Goal: Book appointment/travel/reservation

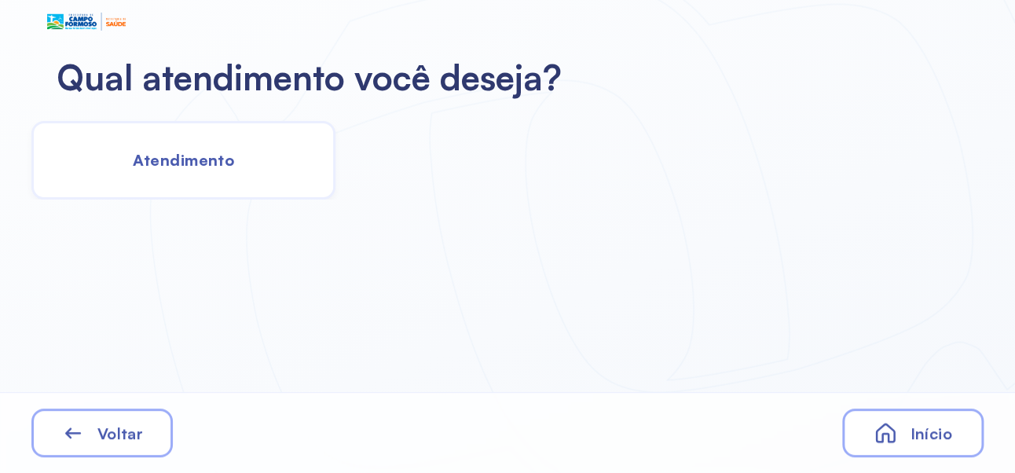
click at [199, 167] on span "Atendimento" at bounding box center [183, 160] width 101 height 20
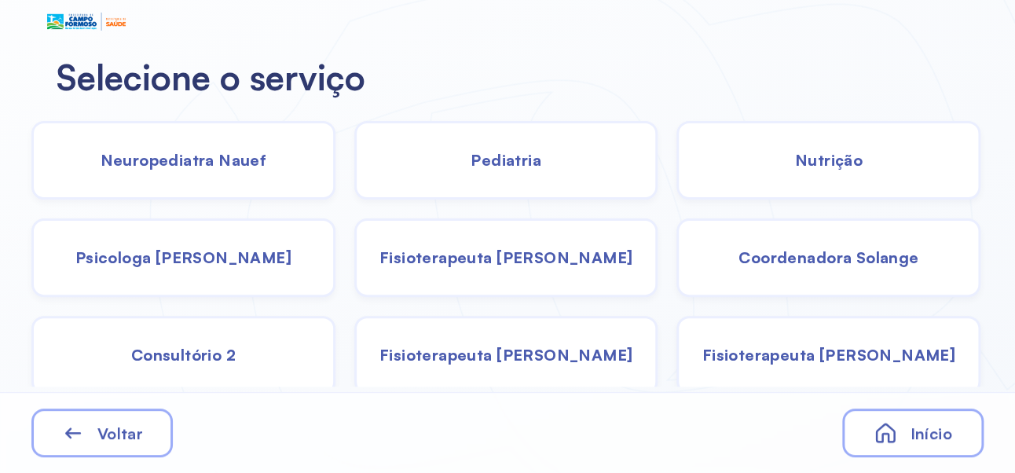
click at [191, 257] on span "Psicologa [PERSON_NAME]" at bounding box center [183, 257] width 216 height 20
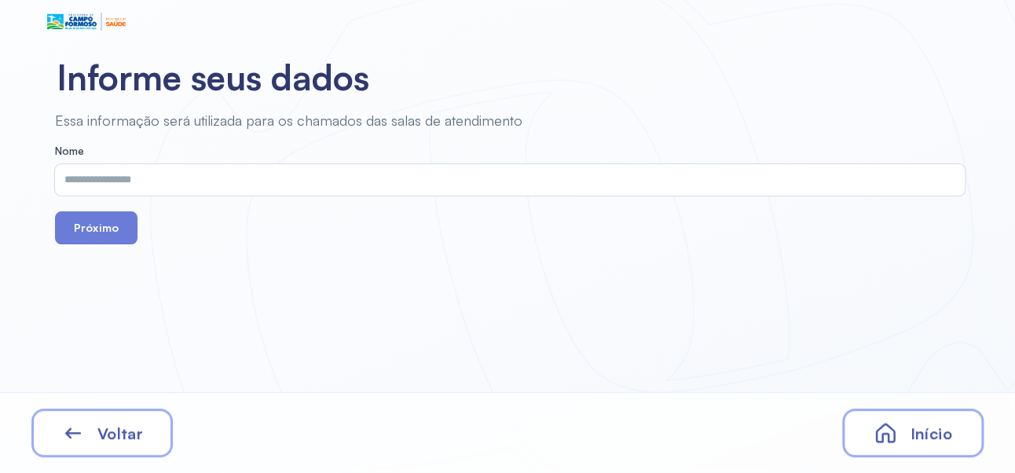
click at [487, 177] on input "text" at bounding box center [506, 179] width 903 height 31
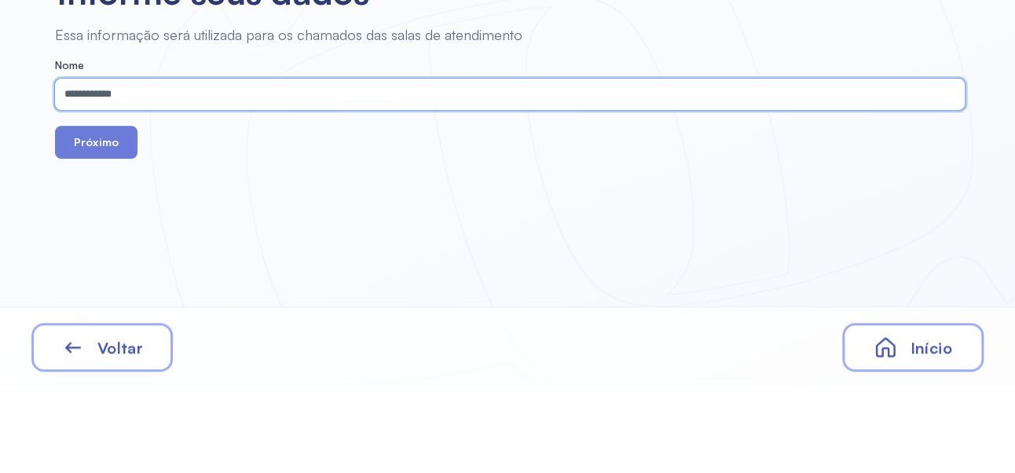
type input "**********"
click at [102, 231] on button "Próximo" at bounding box center [96, 227] width 82 height 33
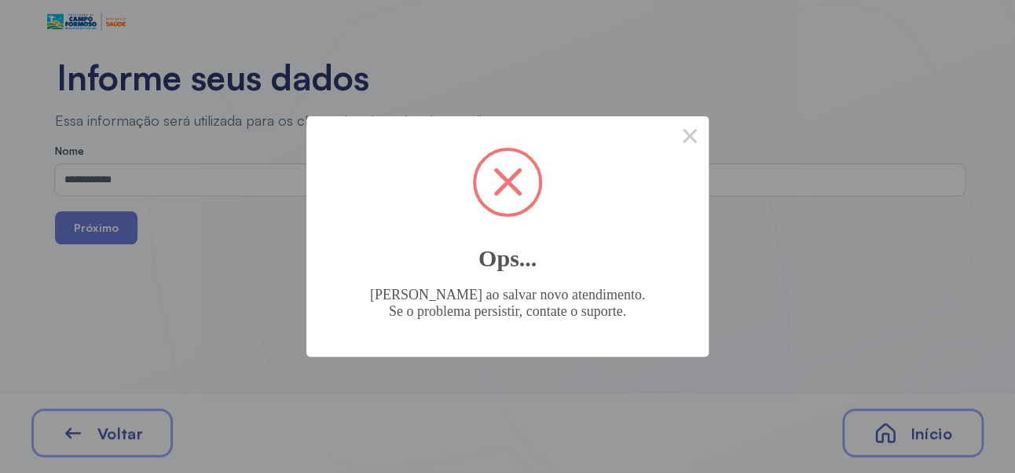
click at [510, 174] on span at bounding box center [507, 182] width 63 height 63
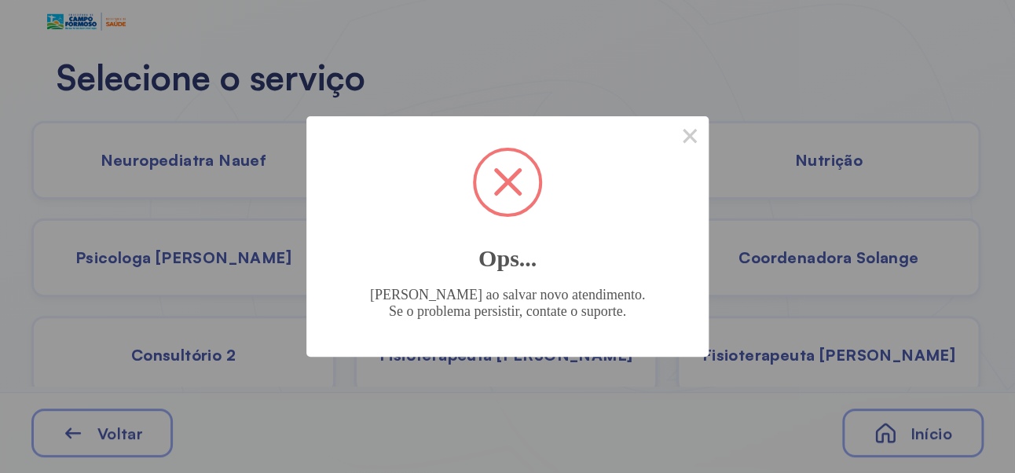
click at [922, 438] on div "× Ops... [PERSON_NAME] ao salvar novo atendimento. Se o problema persistir, con…" at bounding box center [507, 236] width 1015 height 473
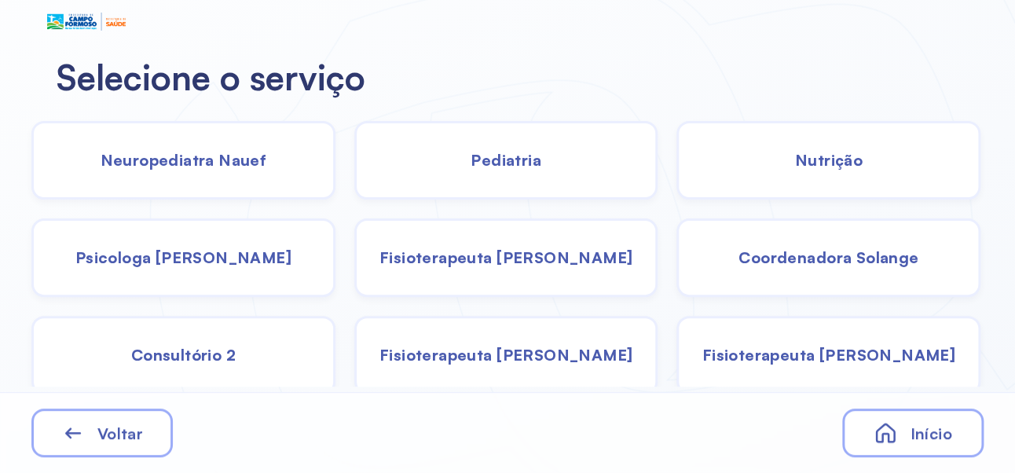
click at [942, 443] on div "Início" at bounding box center [912, 432] width 141 height 49
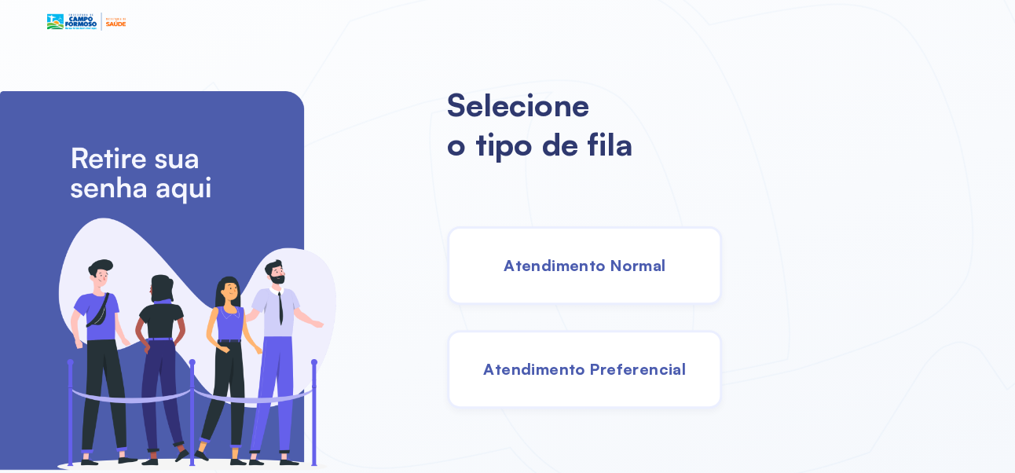
click at [642, 274] on span "Atendimento Normal" at bounding box center [584, 265] width 162 height 20
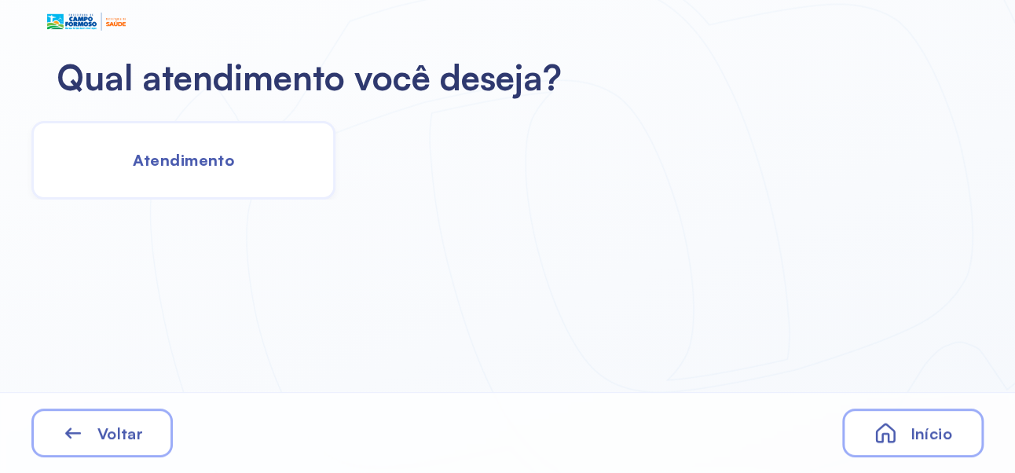
click at [176, 167] on span "Atendimento" at bounding box center [183, 160] width 101 height 20
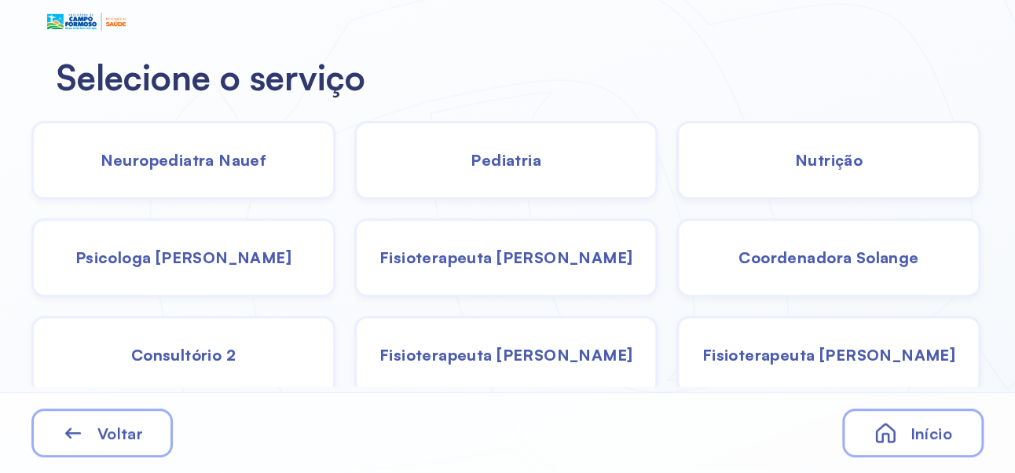
click at [821, 259] on span "Coordenadora Solange" at bounding box center [828, 257] width 180 height 20
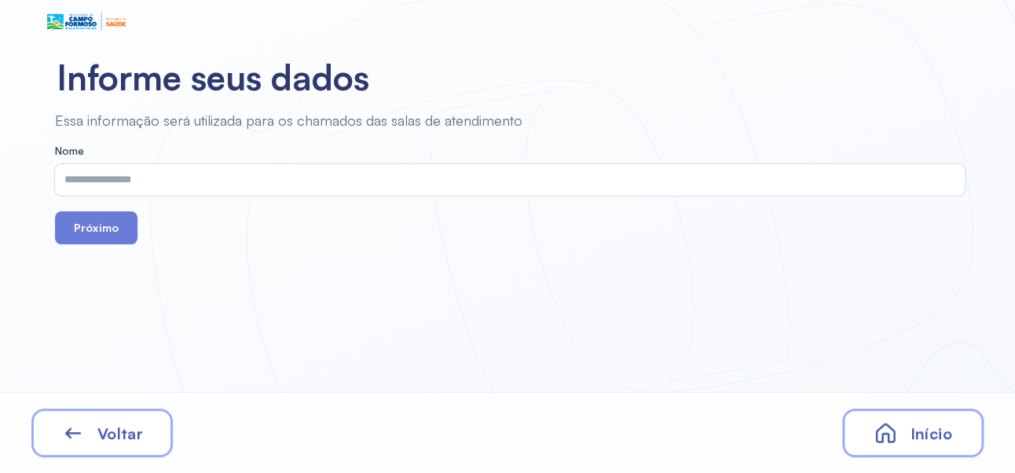
click at [423, 177] on input "text" at bounding box center [506, 179] width 903 height 31
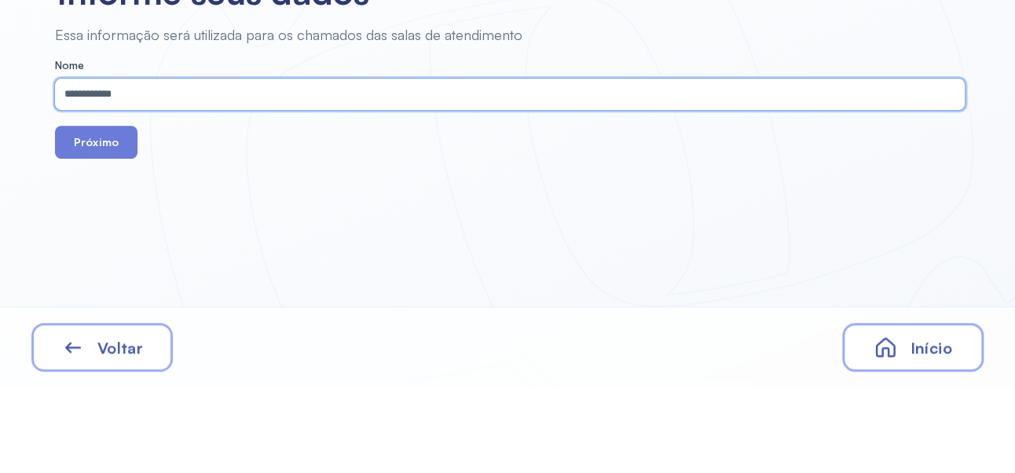
type input "**********"
click at [100, 234] on button "Próximo" at bounding box center [96, 227] width 82 height 33
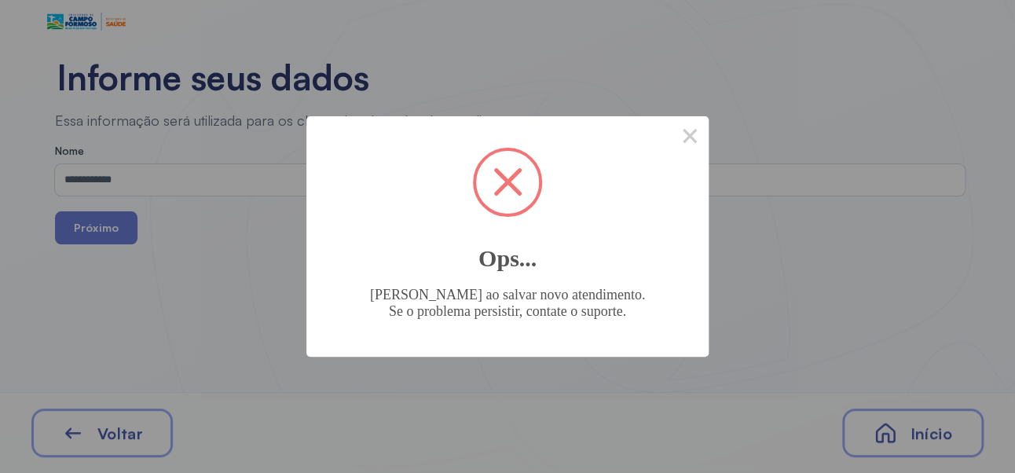
click at [516, 196] on span at bounding box center [507, 182] width 63 height 63
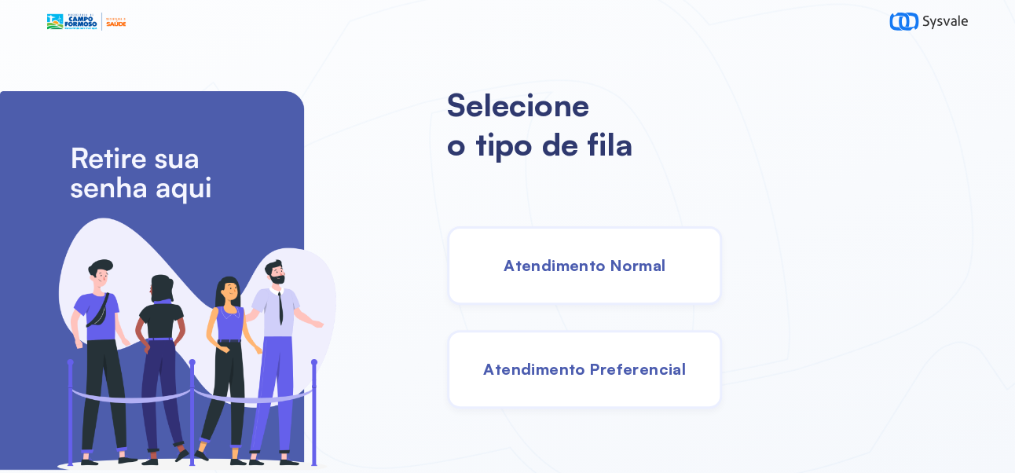
click at [662, 249] on div "Atendimento Normal" at bounding box center [584, 265] width 275 height 79
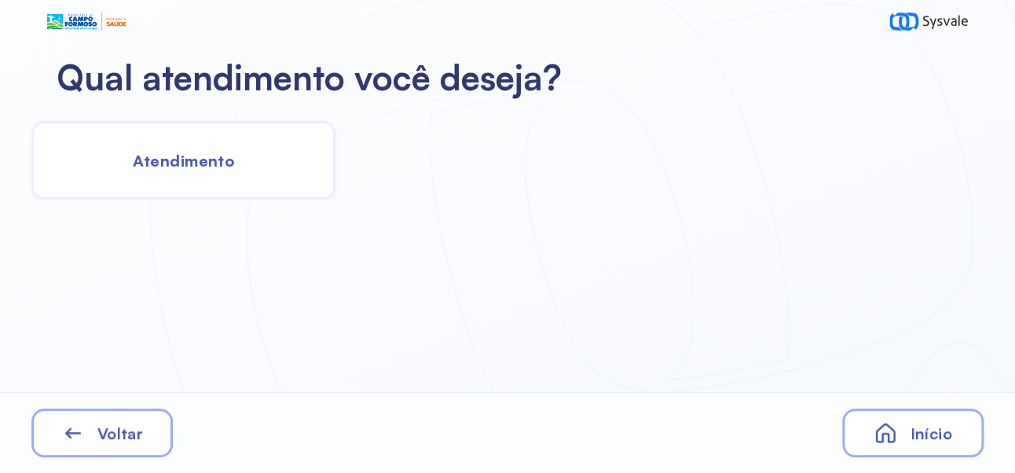
click at [201, 154] on span "Atendimento" at bounding box center [183, 161] width 101 height 20
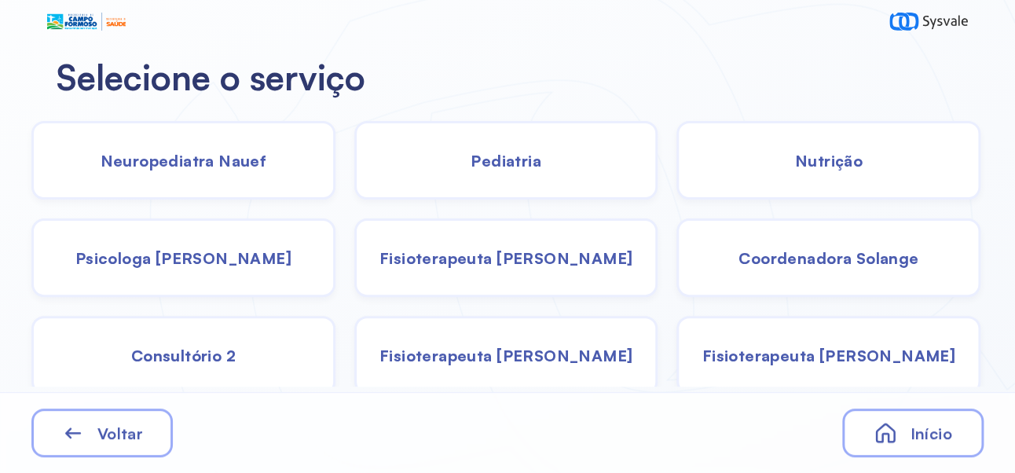
click at [862, 262] on span "Coordenadora Solange" at bounding box center [828, 258] width 180 height 20
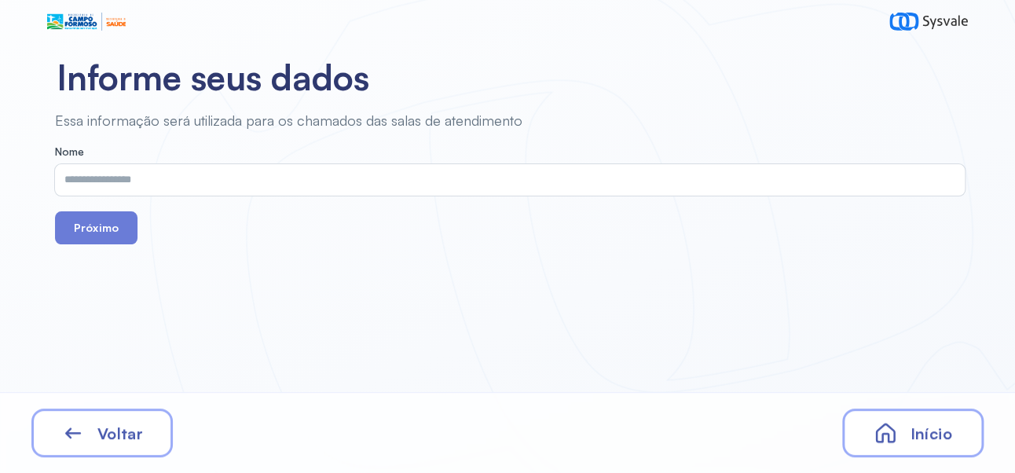
click at [412, 177] on input "text" at bounding box center [506, 179] width 903 height 31
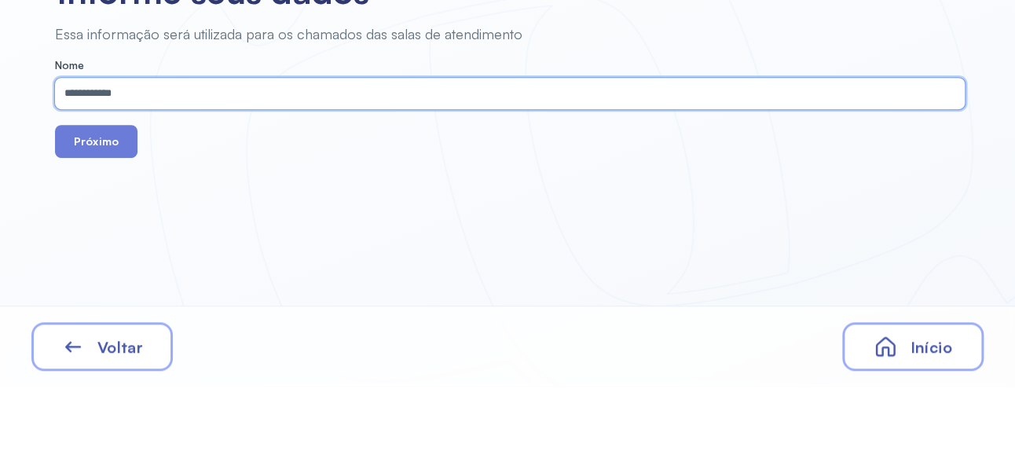
type input "**********"
click at [91, 224] on button "Próximo" at bounding box center [96, 227] width 82 height 33
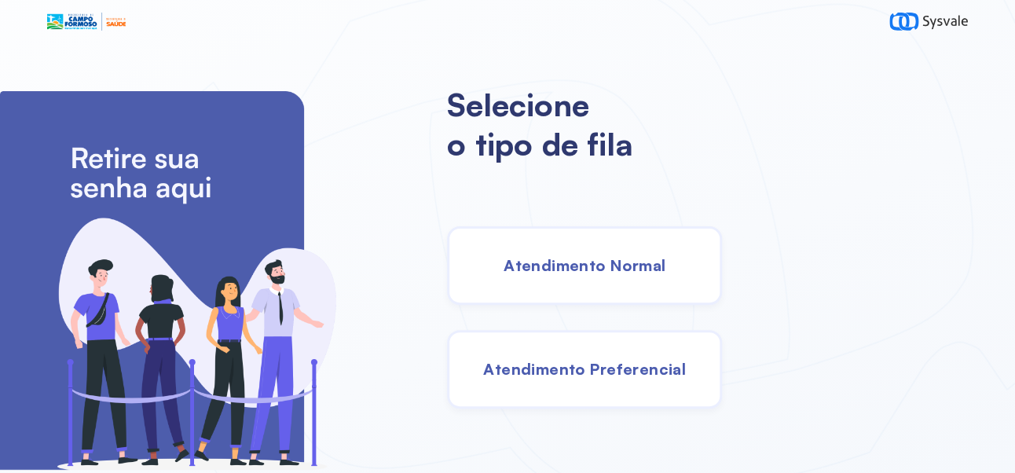
click at [659, 265] on span "Atendimento Normal" at bounding box center [584, 265] width 162 height 20
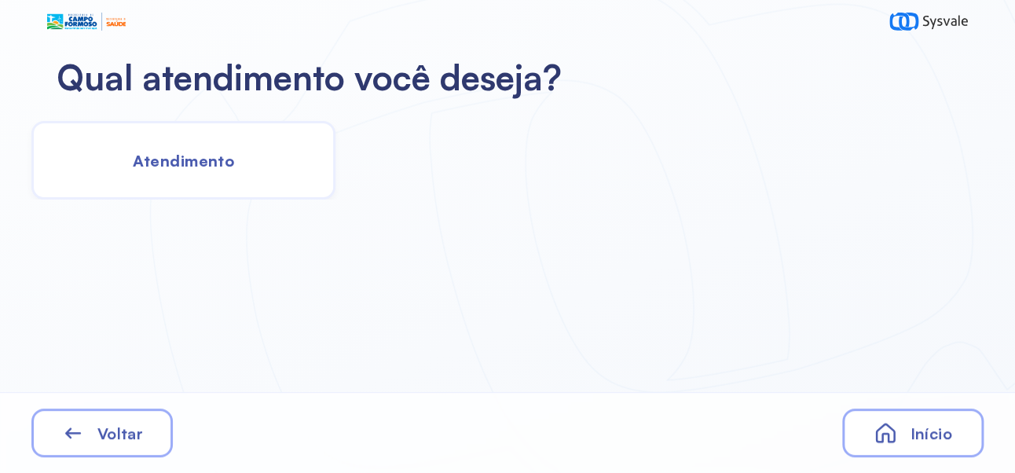
click at [196, 161] on span "Atendimento" at bounding box center [183, 161] width 101 height 20
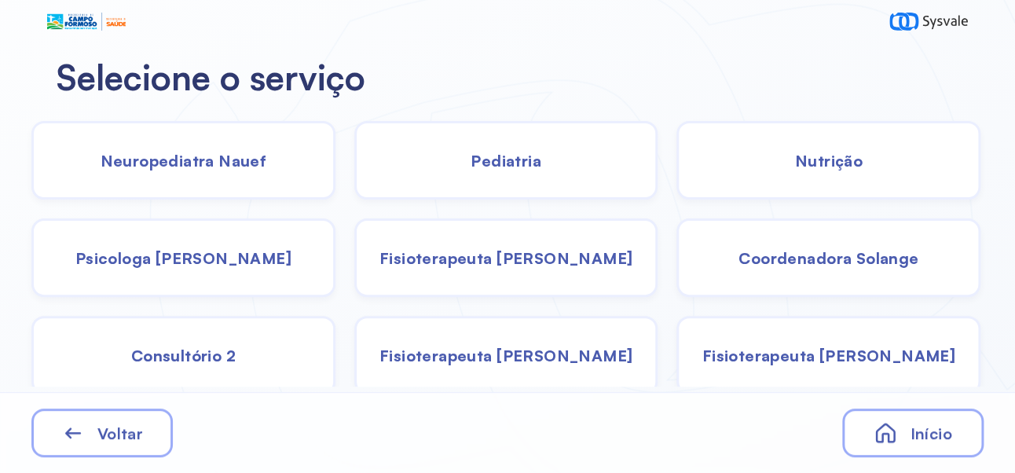
click at [529, 177] on div "Pediatria" at bounding box center [506, 160] width 304 height 79
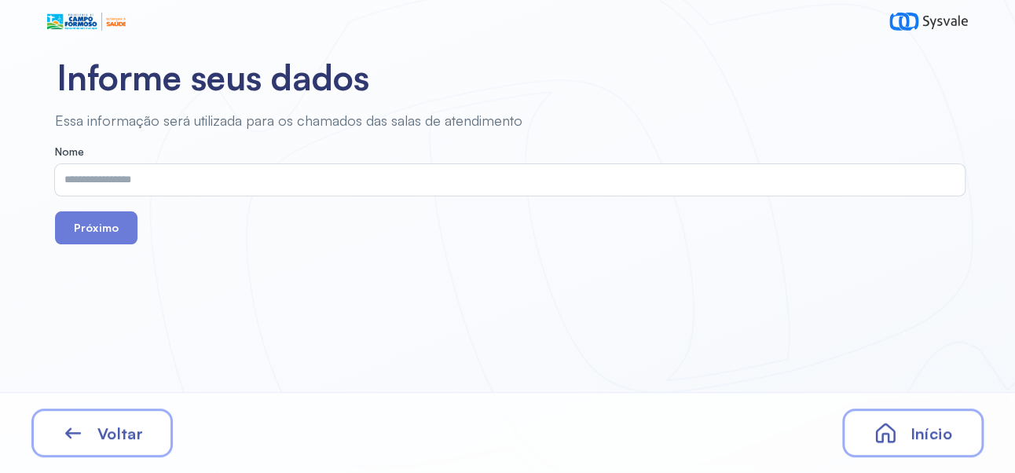
click at [448, 166] on input "text" at bounding box center [506, 179] width 903 height 31
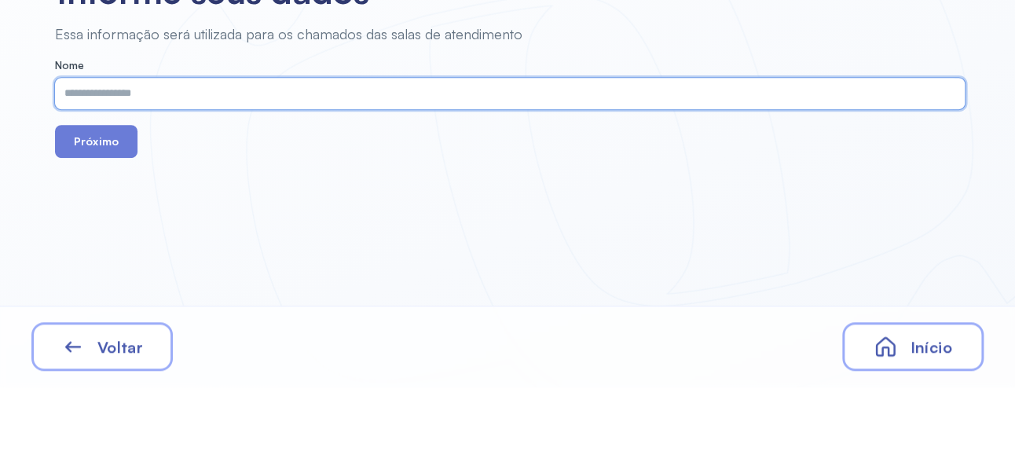
click at [500, 185] on input "text" at bounding box center [506, 179] width 903 height 31
type input "**********"
click at [94, 240] on button "Próximo" at bounding box center [96, 227] width 82 height 33
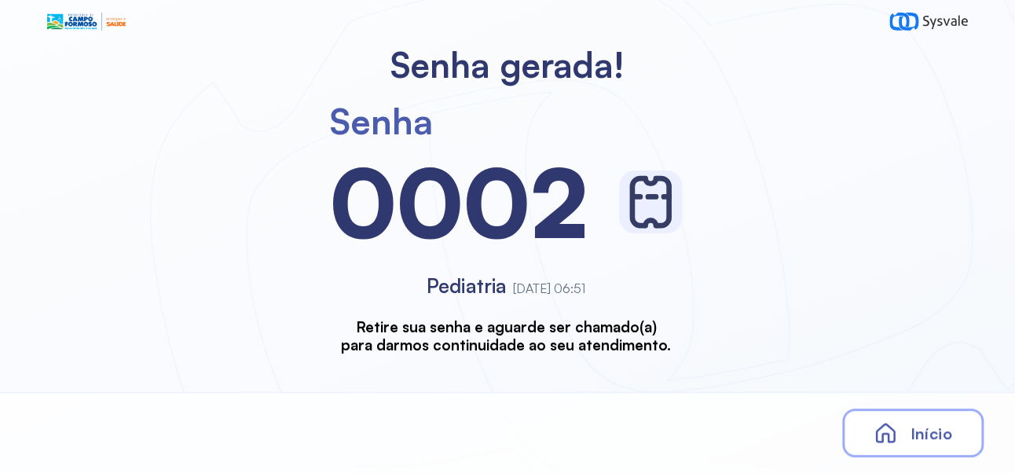
click at [931, 426] on span "Início" at bounding box center [930, 433] width 42 height 20
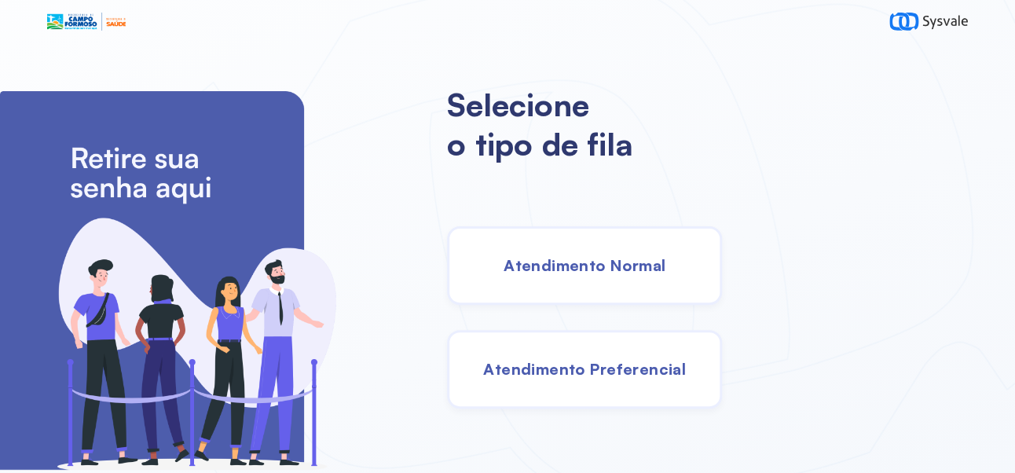
click at [686, 260] on div "Atendimento Normal" at bounding box center [584, 265] width 275 height 79
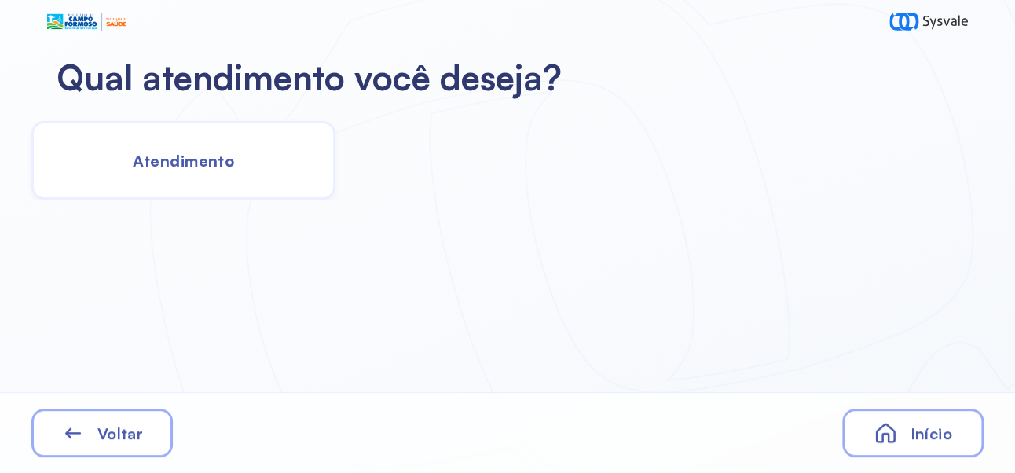
click at [208, 157] on span "Atendimento" at bounding box center [183, 161] width 101 height 20
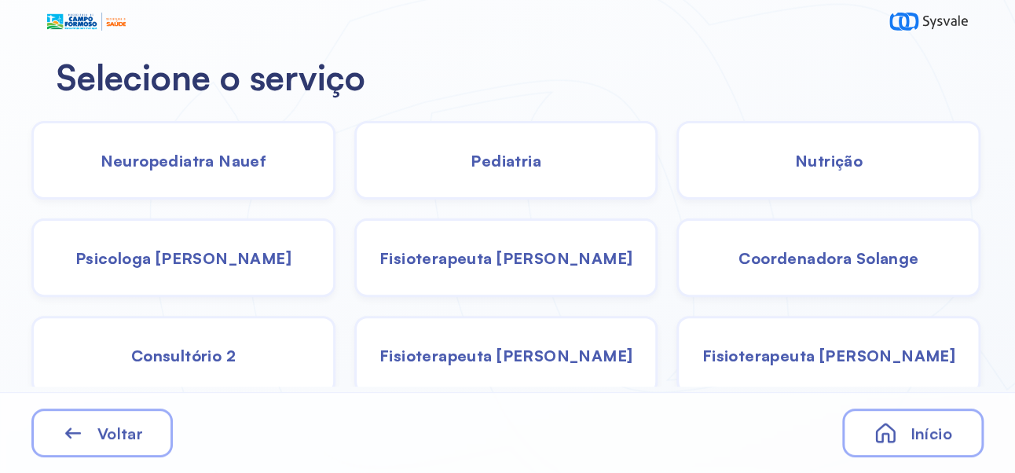
click at [536, 169] on span "Pediatria" at bounding box center [505, 161] width 71 height 20
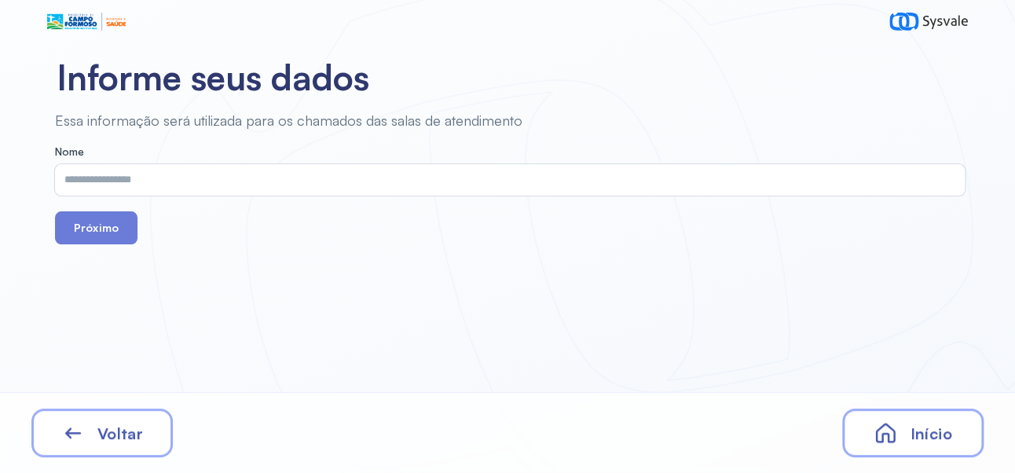
click at [512, 183] on input "text" at bounding box center [506, 179] width 903 height 31
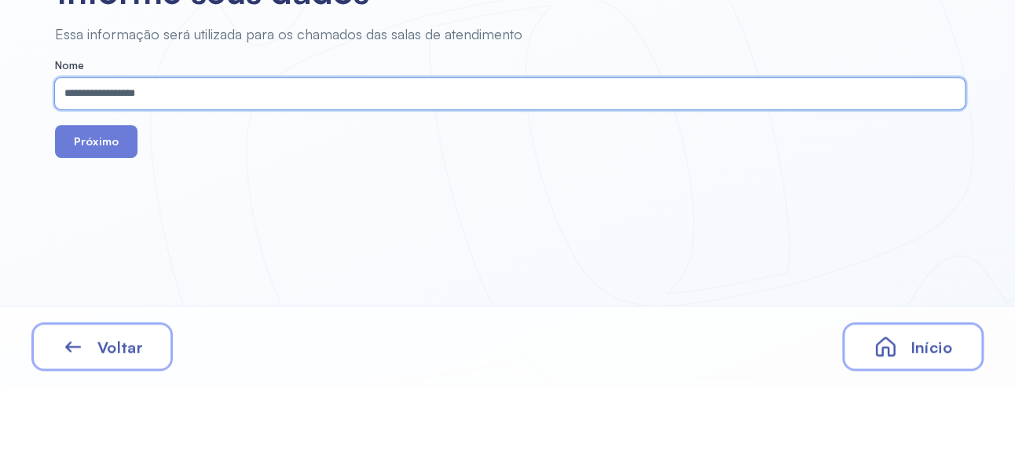
type input "**********"
click at [104, 221] on button "Próximo" at bounding box center [96, 227] width 82 height 33
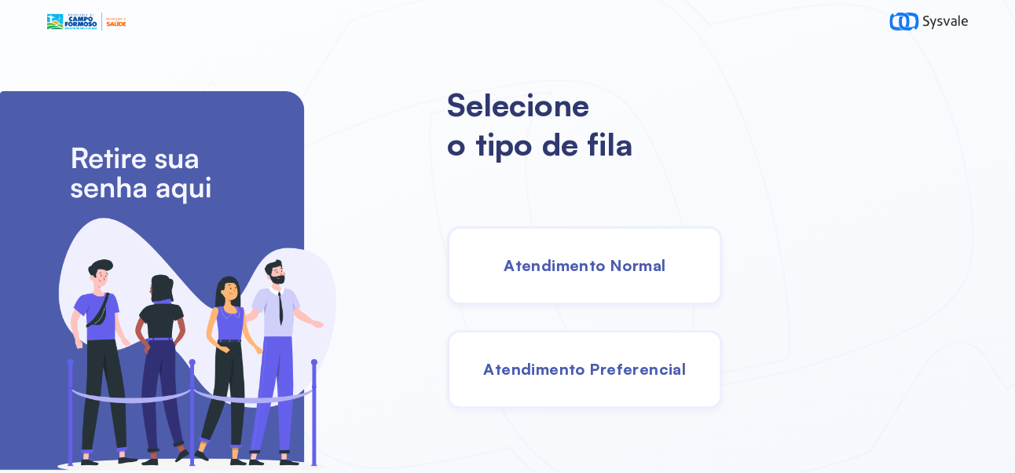
click at [637, 284] on div "Atendimento Normal" at bounding box center [584, 265] width 275 height 79
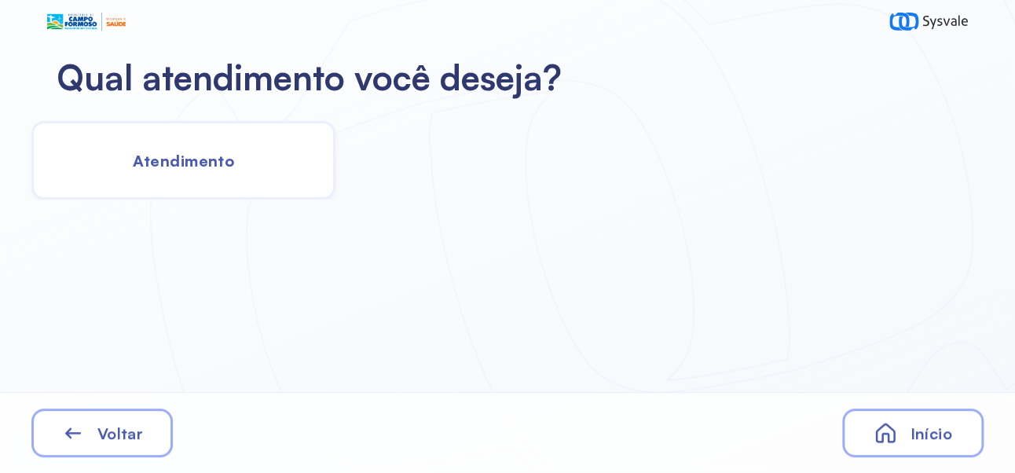
click at [207, 152] on span "Atendimento" at bounding box center [183, 161] width 101 height 20
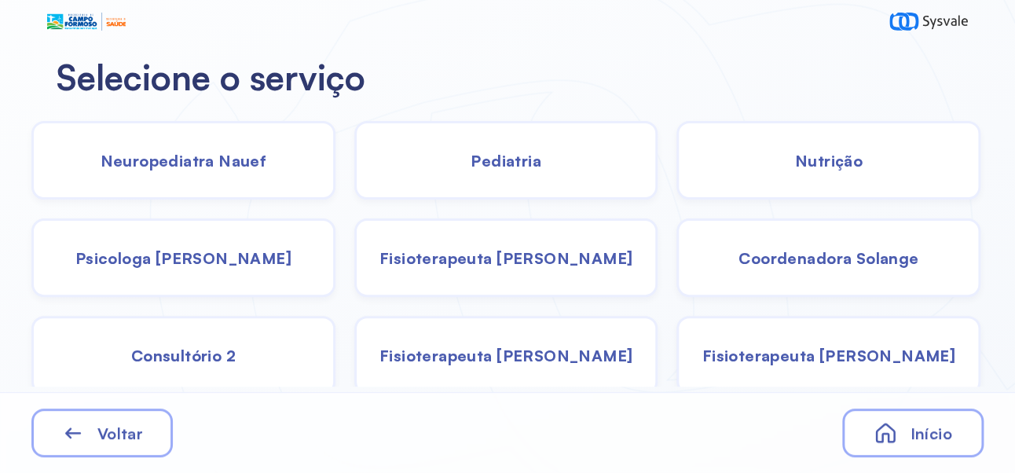
click at [529, 170] on div "Pediatria" at bounding box center [506, 160] width 304 height 79
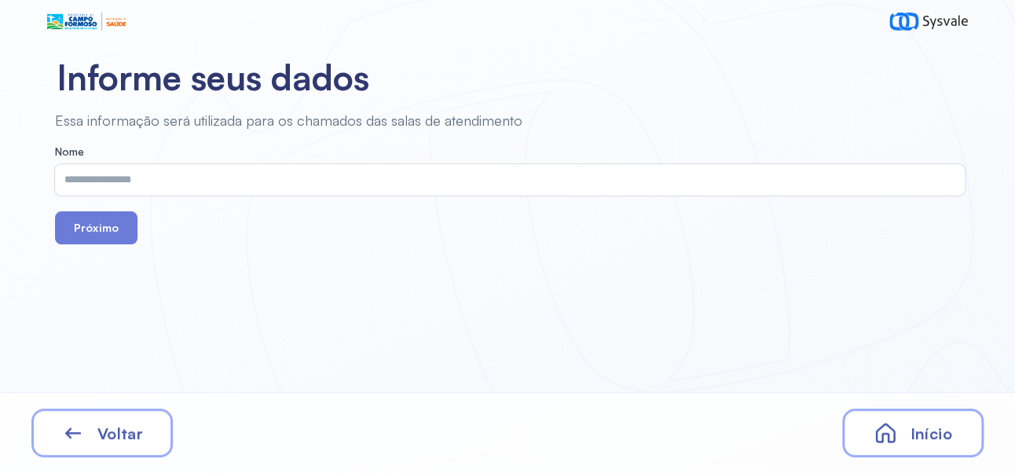
click at [526, 177] on input "text" at bounding box center [506, 179] width 903 height 31
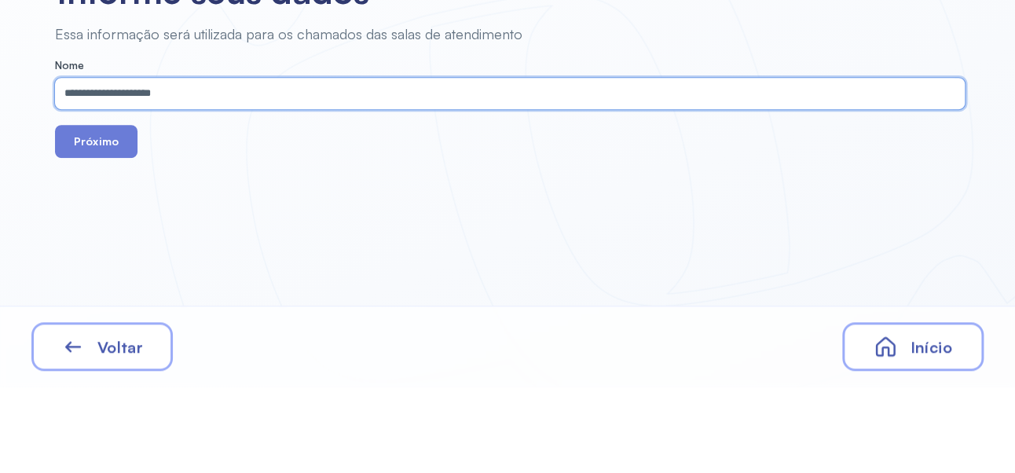
type input "**********"
click at [98, 232] on button "Próximo" at bounding box center [96, 227] width 82 height 33
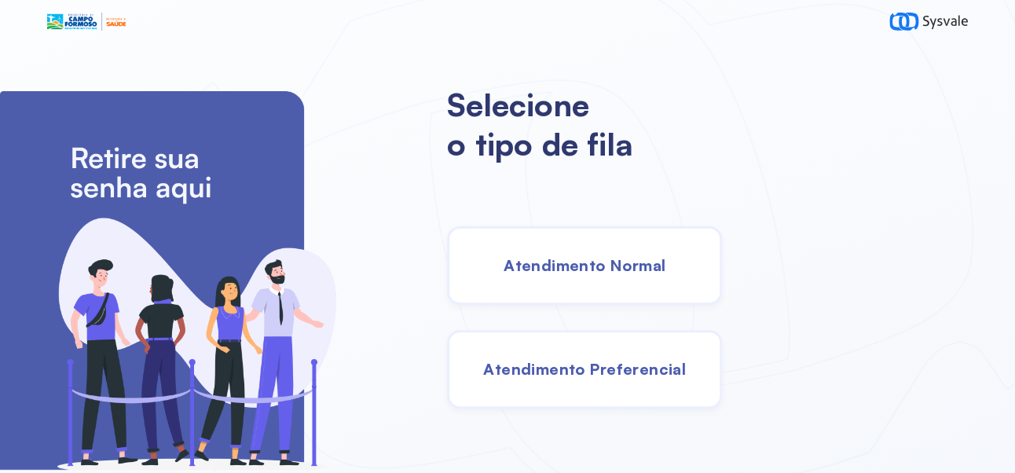
click at [665, 267] on span "Atendimento Normal" at bounding box center [584, 265] width 162 height 20
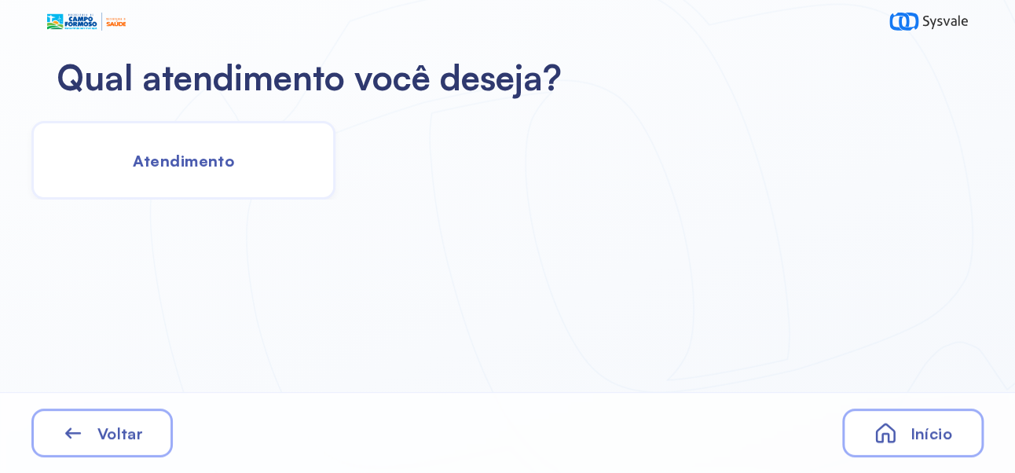
click at [192, 147] on div "Atendimento" at bounding box center [183, 160] width 304 height 79
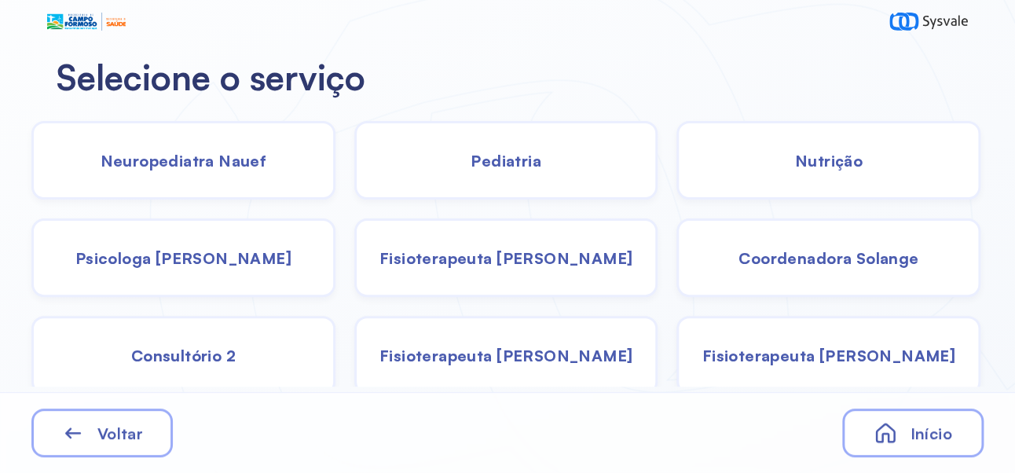
click at [530, 258] on span "Fisioterapeuta [PERSON_NAME]" at bounding box center [505, 258] width 253 height 20
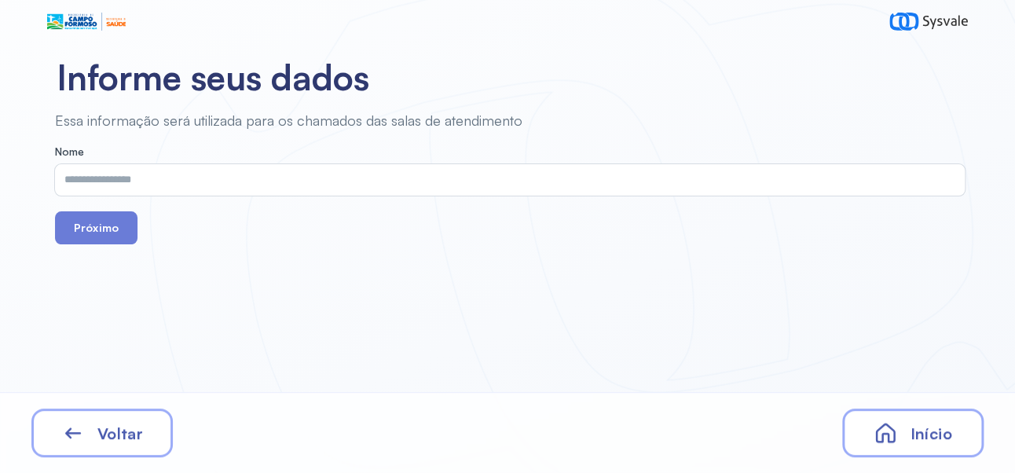
click at [315, 176] on input "text" at bounding box center [506, 179] width 903 height 31
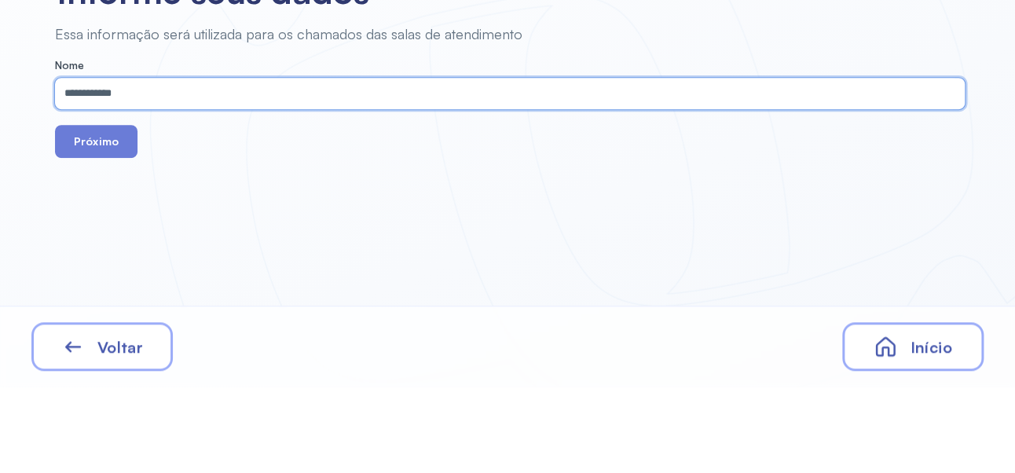
type input "**********"
click at [91, 229] on button "Próximo" at bounding box center [96, 227] width 82 height 33
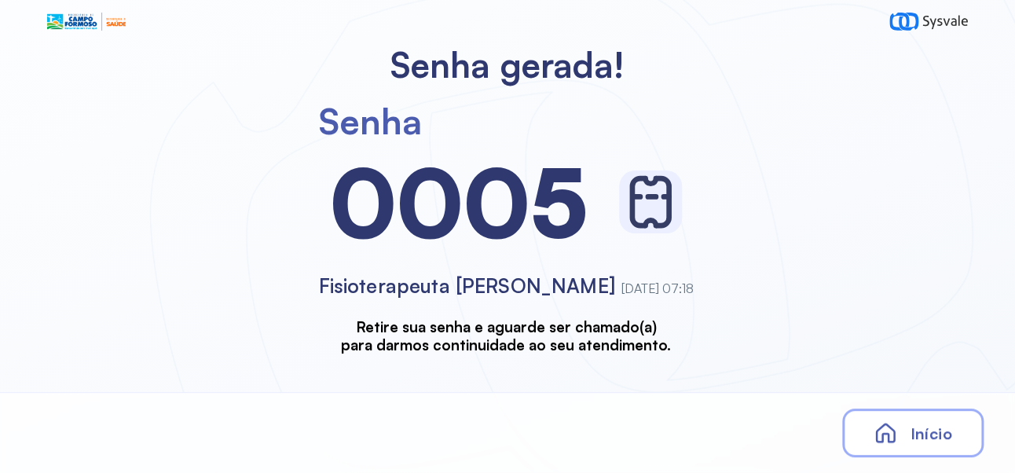
click at [942, 429] on span "Início" at bounding box center [930, 433] width 42 height 20
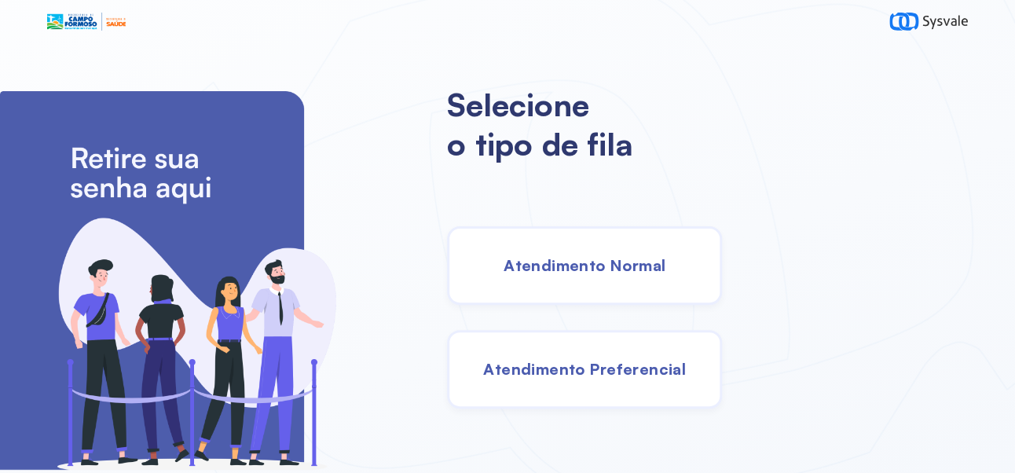
click at [653, 286] on div "Atendimento Normal" at bounding box center [584, 265] width 275 height 79
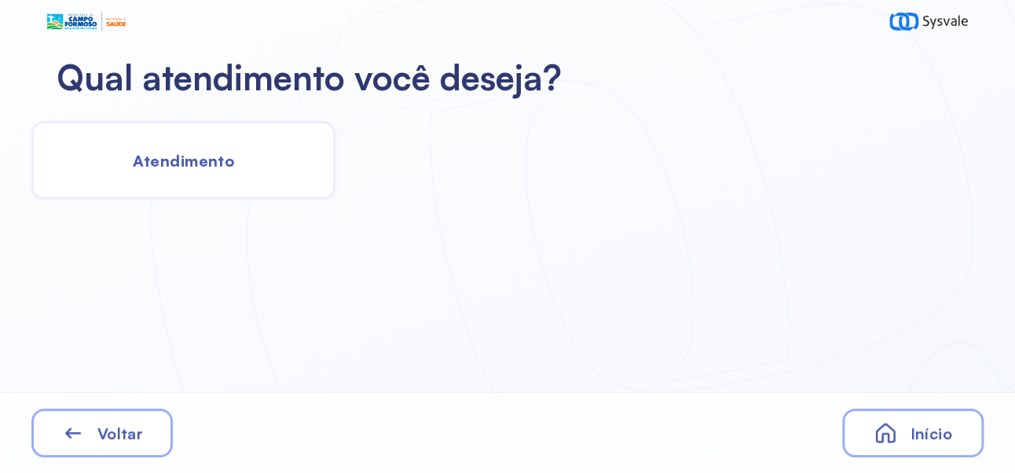
click at [188, 176] on div "Atendimento" at bounding box center [183, 160] width 304 height 79
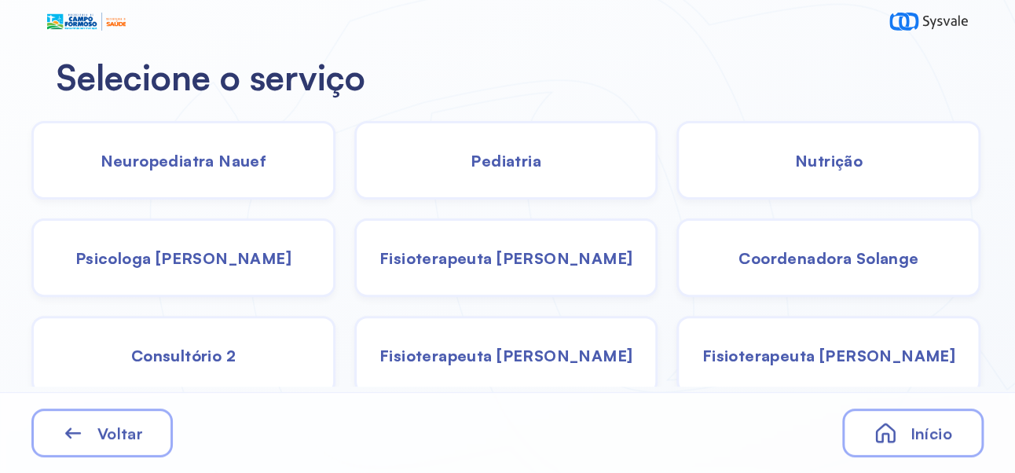
click at [514, 174] on div "Pediatria" at bounding box center [506, 160] width 304 height 79
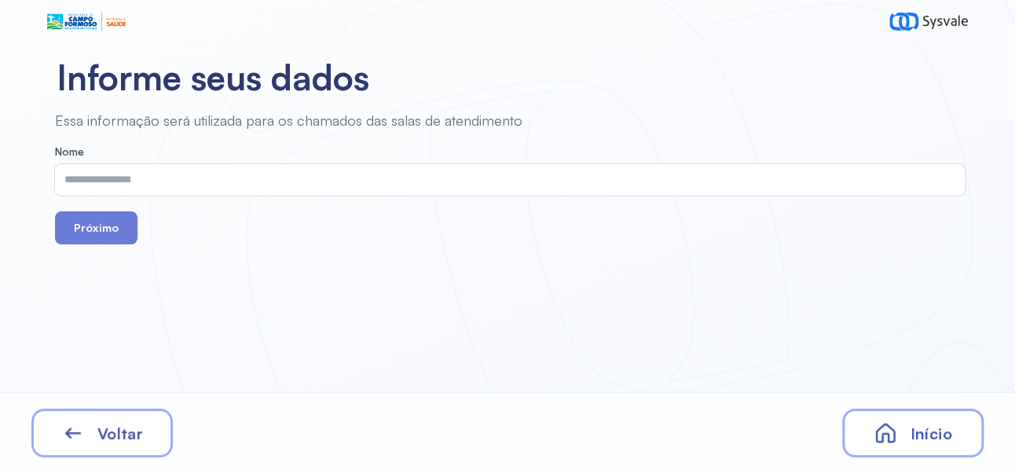
click at [286, 177] on input "text" at bounding box center [506, 179] width 903 height 31
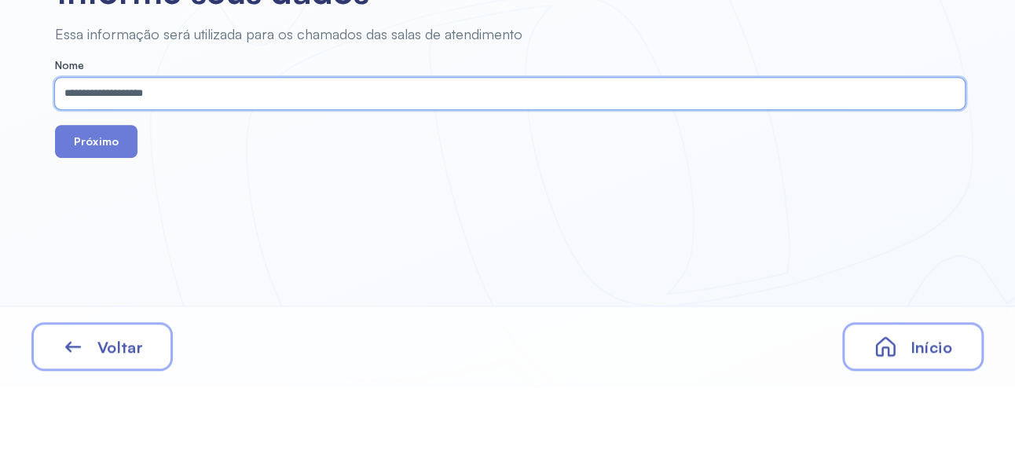
type input "**********"
click at [106, 231] on button "Próximo" at bounding box center [96, 227] width 82 height 33
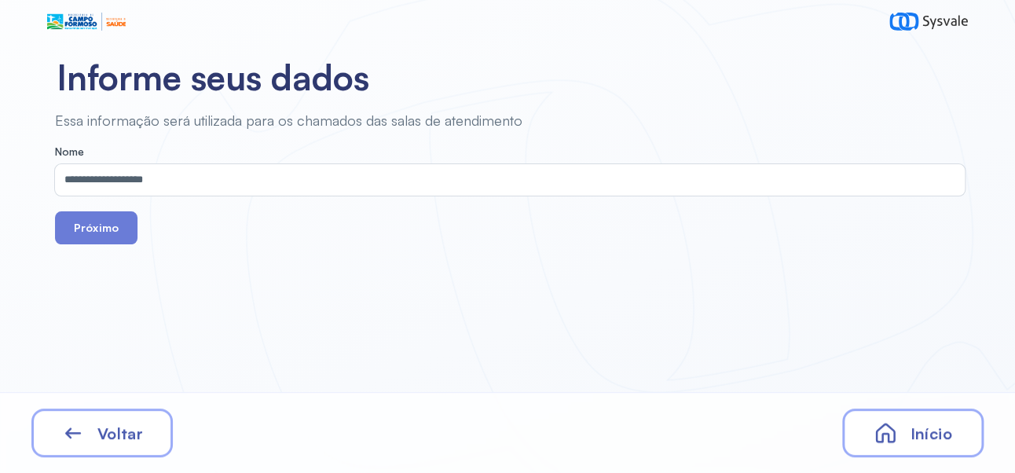
click at [91, 230] on button "Próximo" at bounding box center [96, 227] width 82 height 33
